Goal: Task Accomplishment & Management: Use online tool/utility

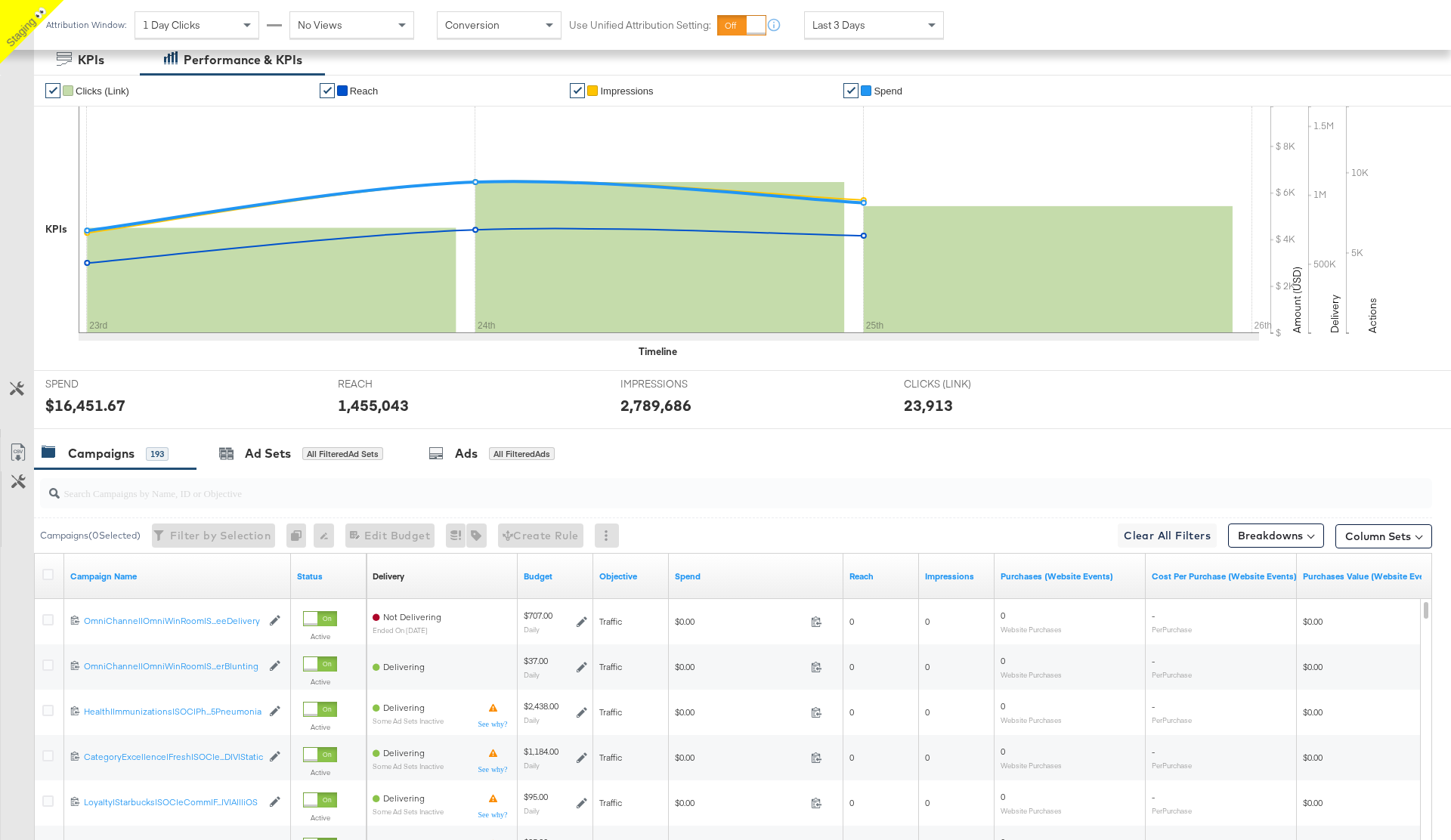
scroll to position [408, 0]
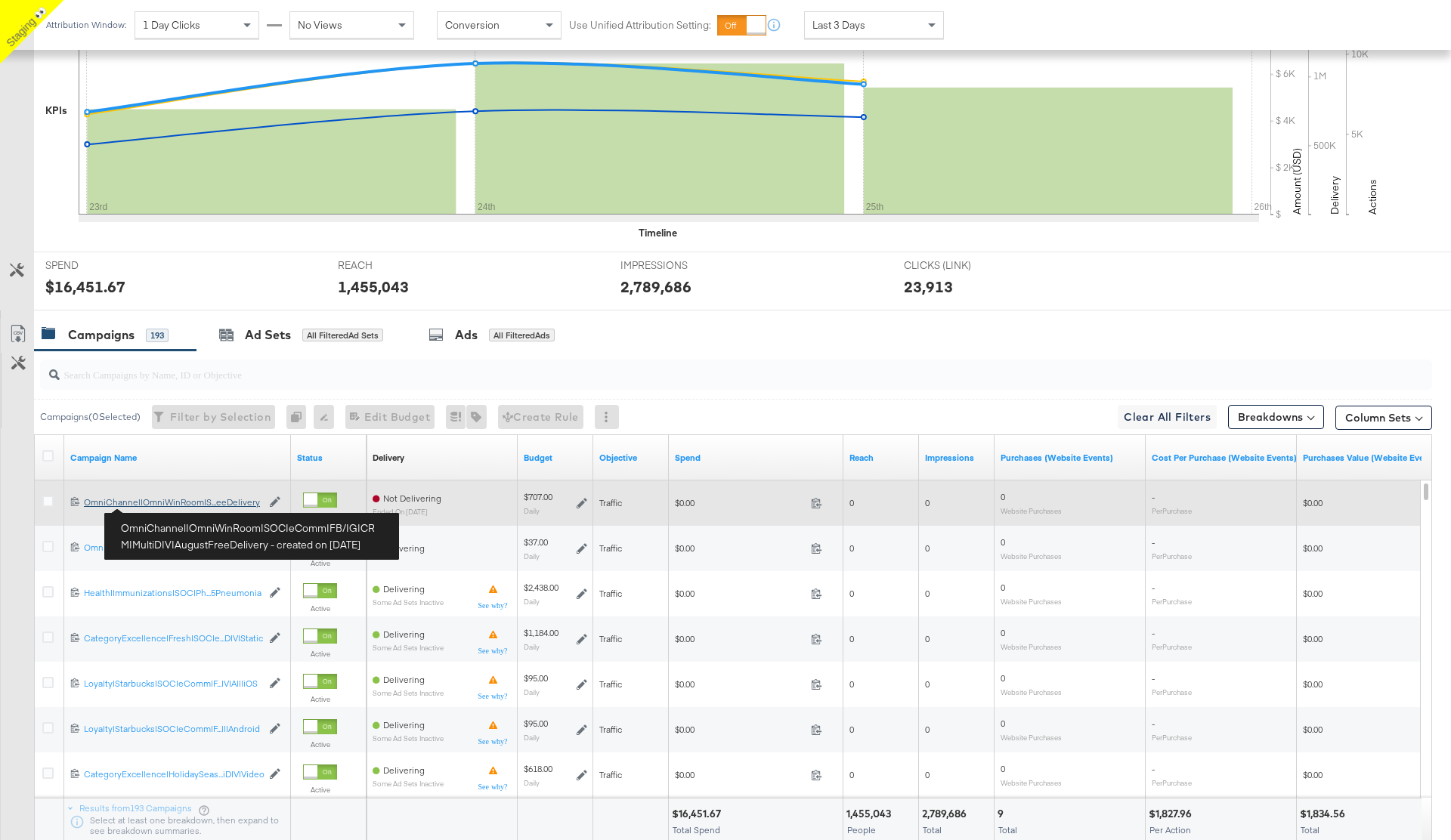
click at [161, 506] on div "OmniChannel|OmniWinRoom|SOC|eComm|FB/IG|CRM|MultiDIV|AugustFreeDelivery OmniCha…" at bounding box center [172, 502] width 177 height 12
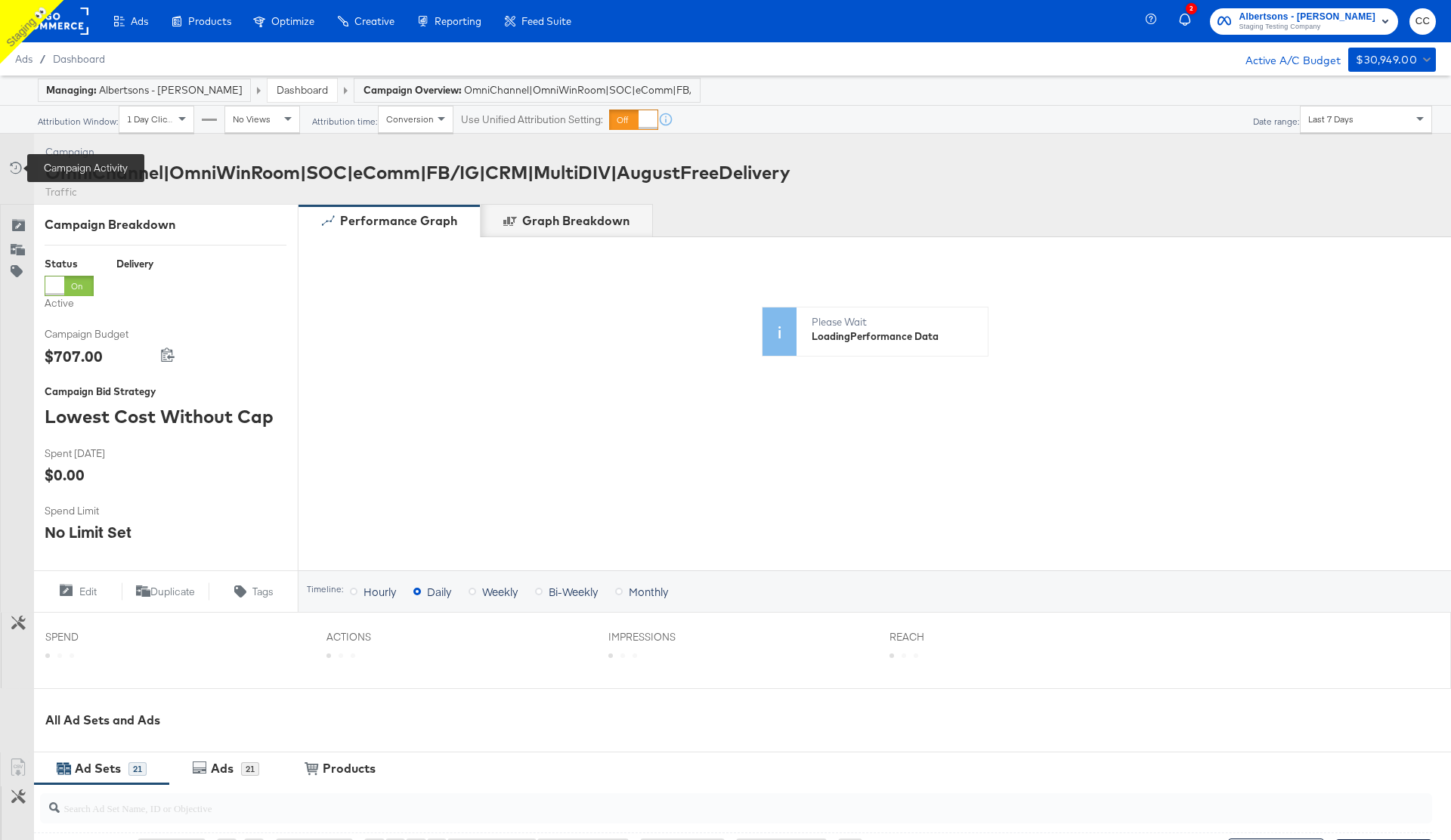
click at [15, 166] on icon at bounding box center [14, 167] width 15 height 15
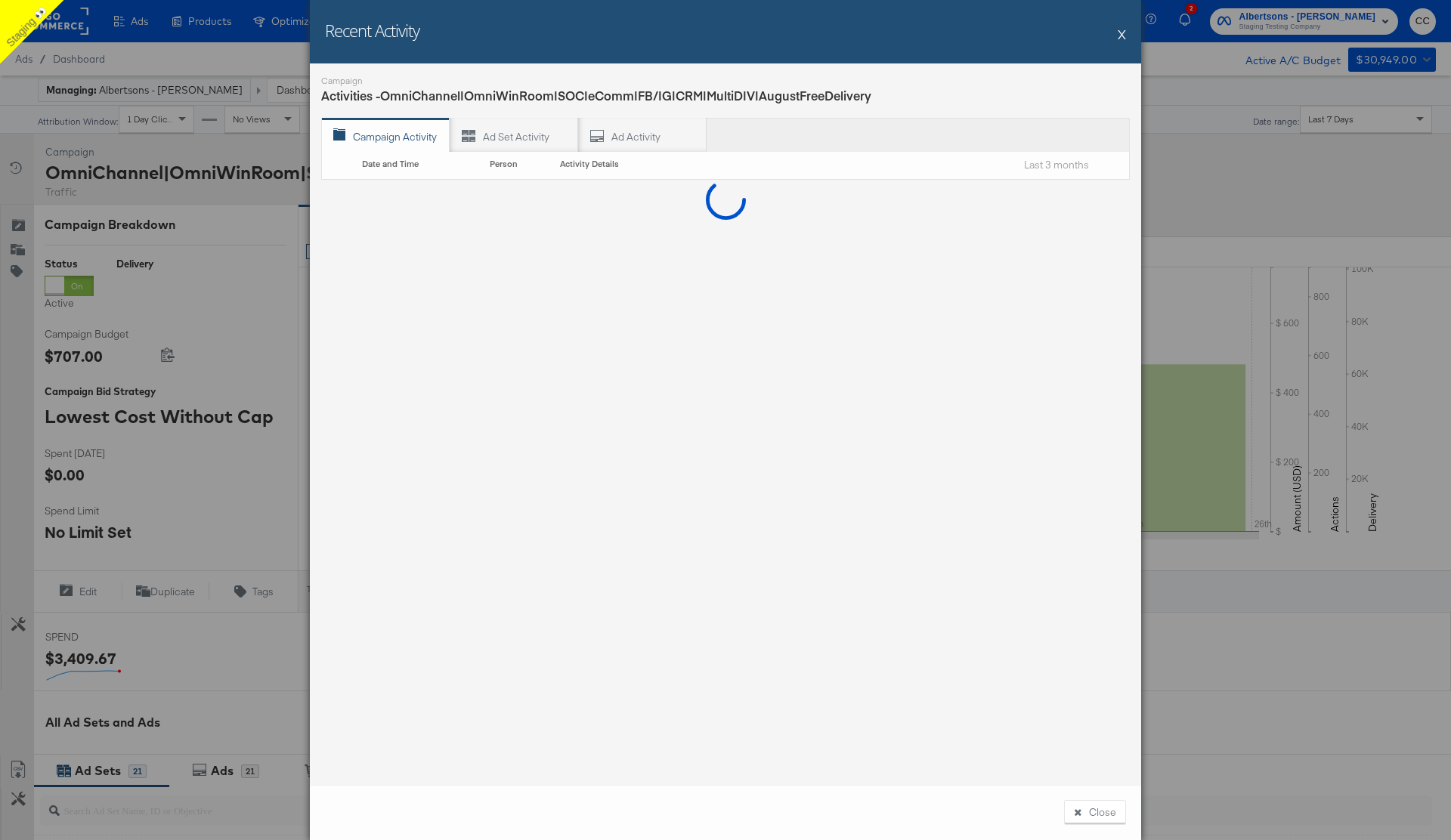
click at [1121, 35] on button "X" at bounding box center [1121, 34] width 8 height 31
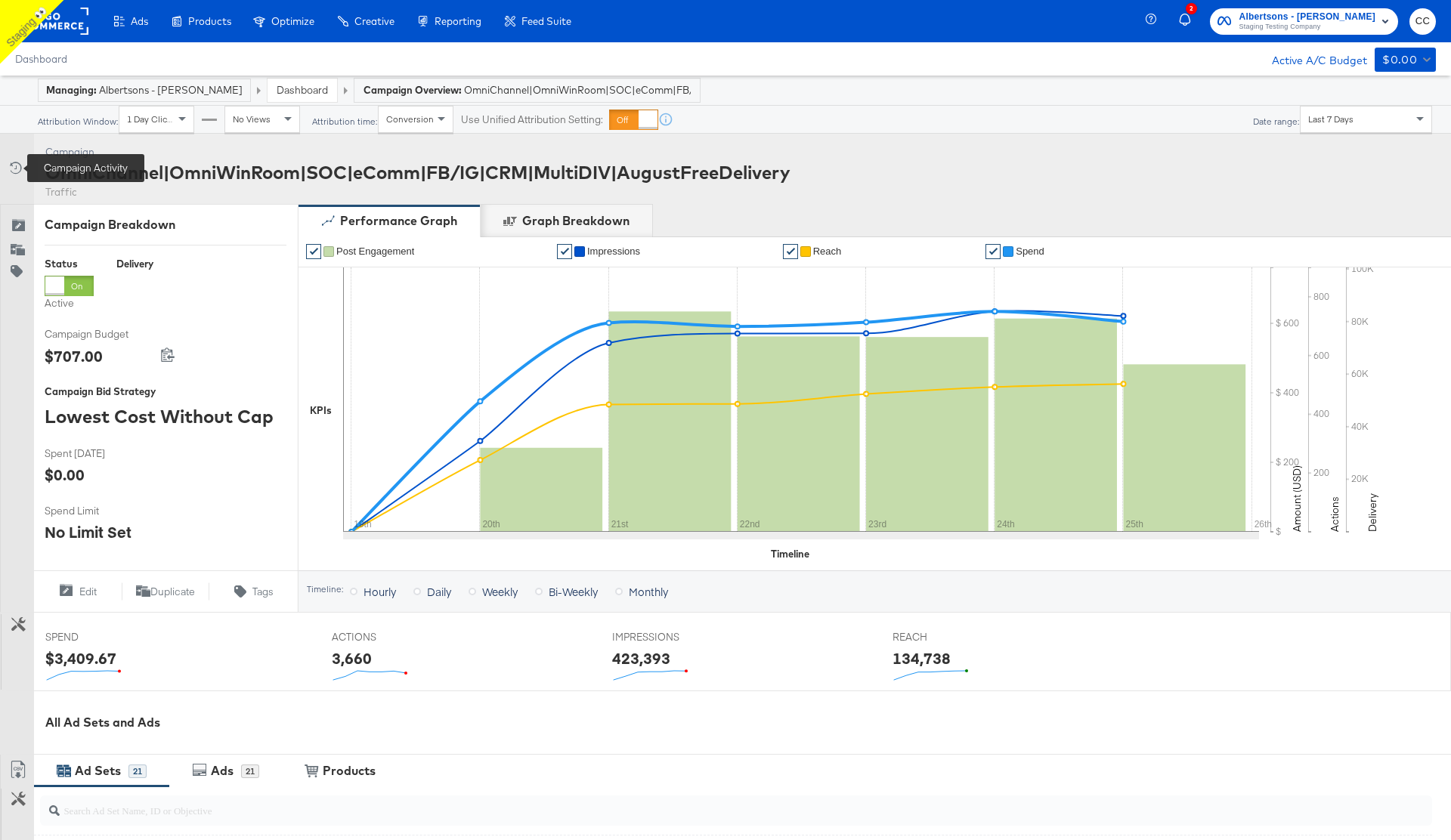
click at [18, 172] on icon at bounding box center [14, 167] width 15 height 15
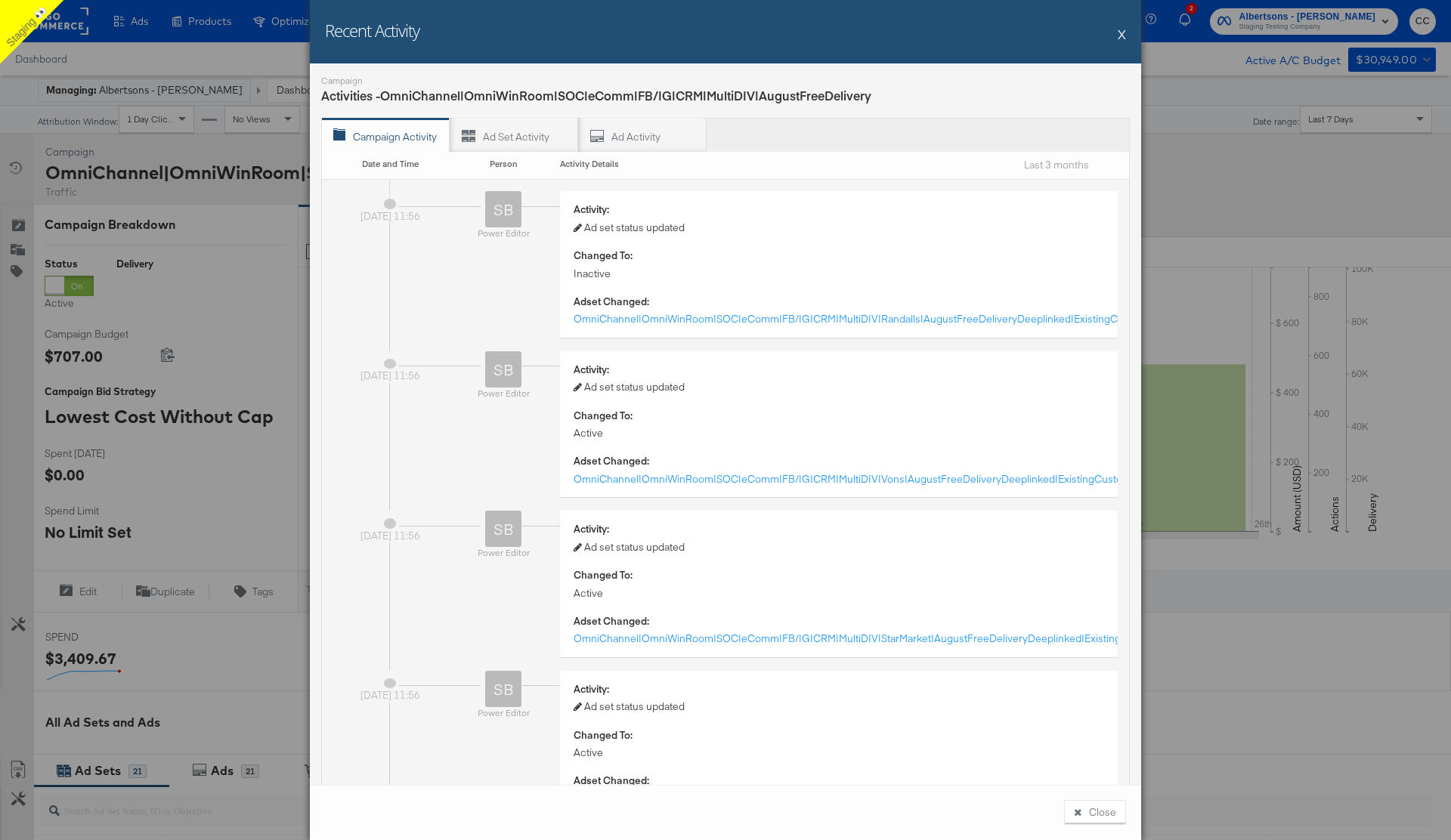
click at [1124, 35] on button "X" at bounding box center [1121, 34] width 8 height 31
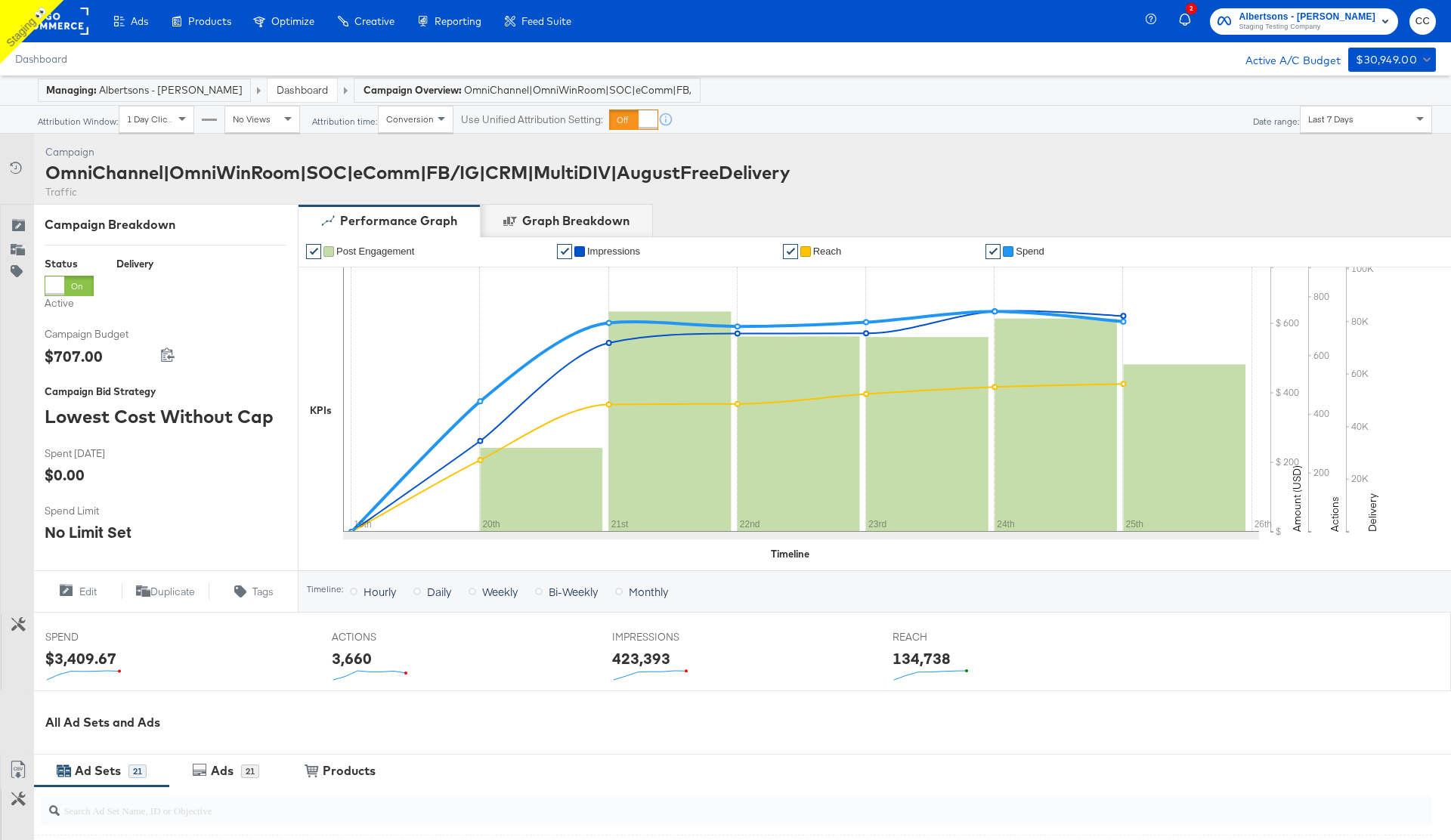
click at [71, 21] on rect at bounding box center [53, 21] width 69 height 27
